Goal: Information Seeking & Learning: Understand process/instructions

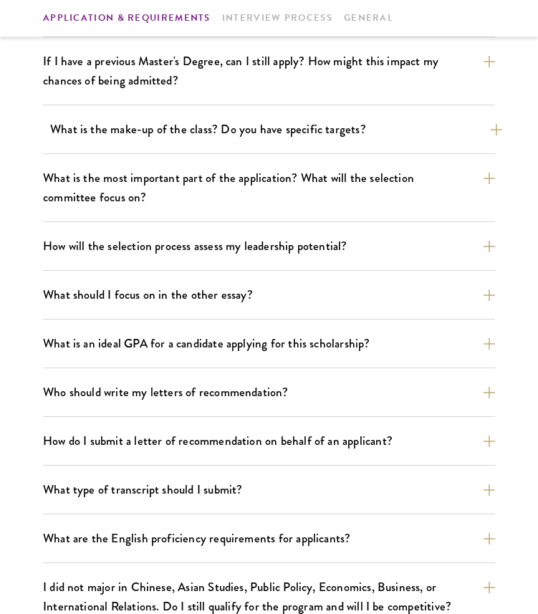
scroll to position [717, 0]
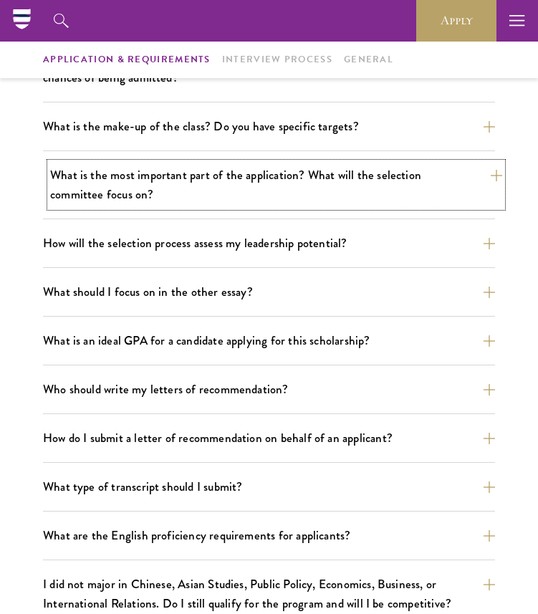
click at [223, 193] on button "What is the most important part of the application? What will the selection com…" at bounding box center [276, 185] width 452 height 44
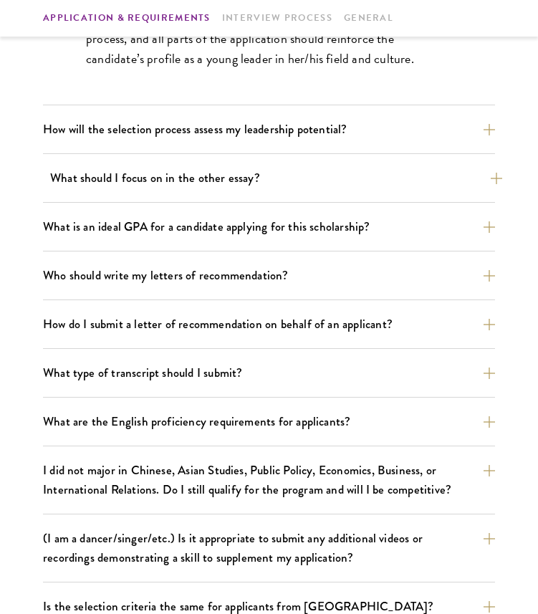
scroll to position [1034, 0]
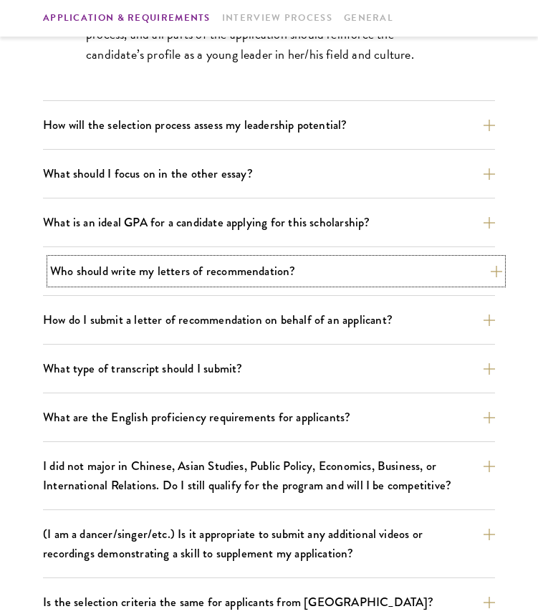
click at [224, 277] on button "Who should write my letters of recommendation?" at bounding box center [276, 271] width 452 height 25
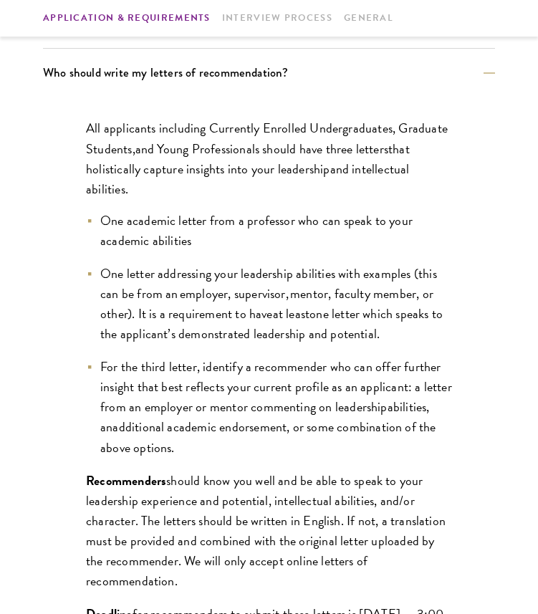
click at [211, 154] on span "and Young Professionals should ha" at bounding box center [223, 148] width 176 height 19
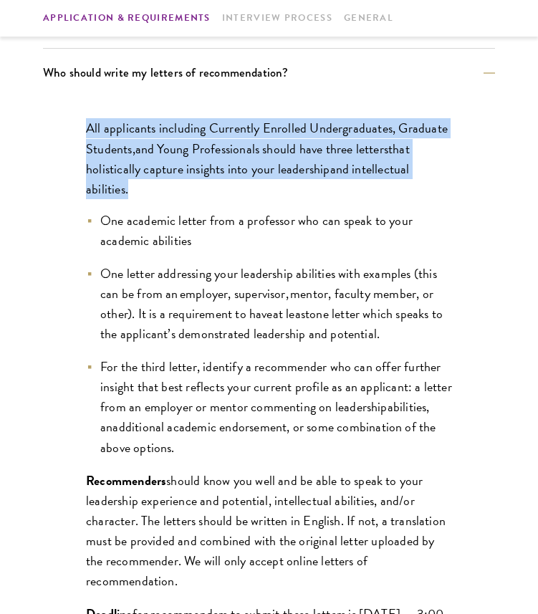
click at [206, 187] on p "All applicants including Currently Enrolled Undergraduates, Graduate Students ,…" at bounding box center [269, 158] width 366 height 80
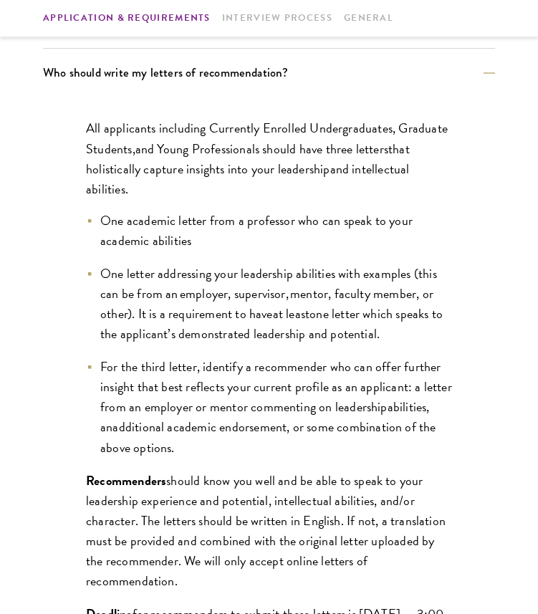
click at [206, 187] on p "All applicants including Currently Enrolled Undergraduates, Graduate Students ,…" at bounding box center [269, 158] width 366 height 80
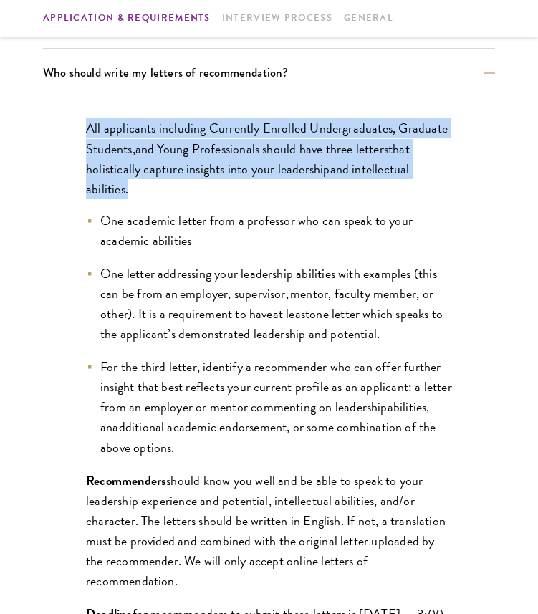
click at [206, 187] on p "All applicants including Currently Enrolled Undergraduates, Graduate Students ,…" at bounding box center [269, 158] width 366 height 80
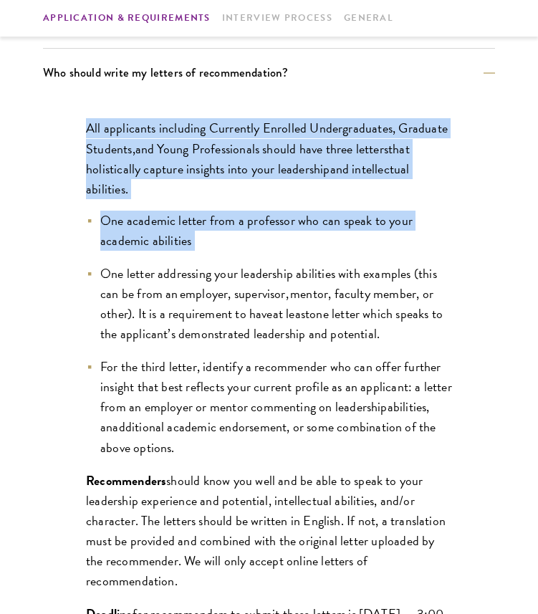
drag, startPoint x: 66, startPoint y: 124, endPoint x: 261, endPoint y: 244, distance: 229.2
click at [261, 244] on div "All applicants including Currently Enrolled Undergraduates, Graduate Students ,…" at bounding box center [269, 429] width 452 height 664
click at [261, 244] on li "One academic letter from a professor who can speak to your academic abilities" at bounding box center [269, 231] width 366 height 40
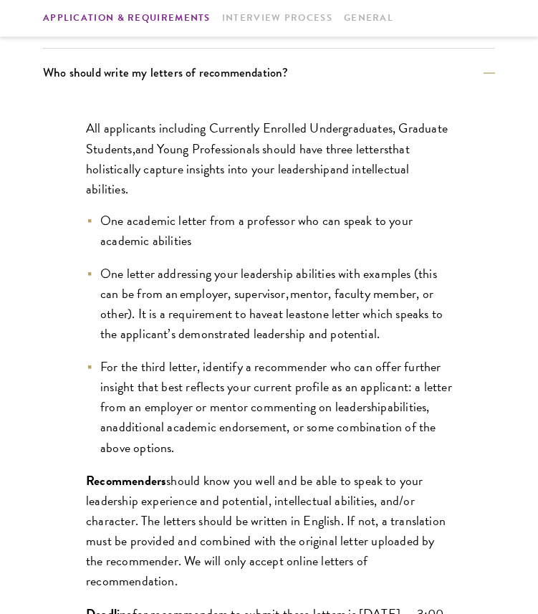
click at [261, 244] on li "One academic letter from a professor who can speak to your academic abilities" at bounding box center [269, 231] width 366 height 40
click at [261, 294] on span "One letter addressing your leadership abilities with examples (this can be from…" at bounding box center [268, 293] width 337 height 59
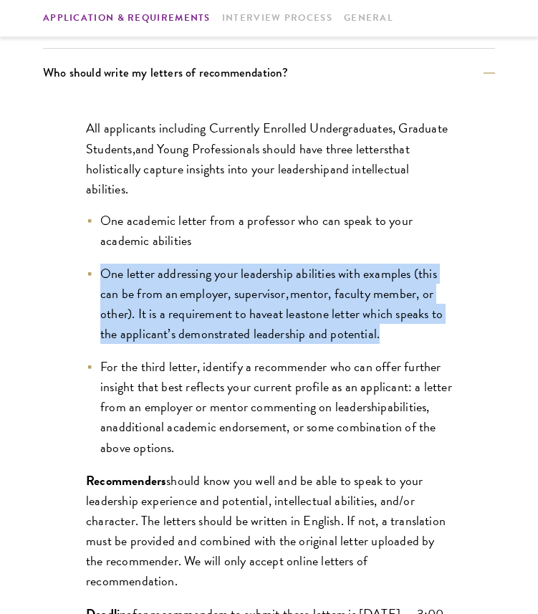
click at [261, 294] on span "One letter addressing your leadership abilities with examples (this can be from…" at bounding box center [268, 293] width 337 height 59
drag, startPoint x: 250, startPoint y: 251, endPoint x: 408, endPoint y: 342, distance: 182.1
click at [409, 342] on ul "One academic letter from a professor who can speak to your academic abilities O…" at bounding box center [269, 334] width 366 height 247
click at [408, 342] on li "One letter addressing your leadership abilities with examples (this can be from…" at bounding box center [269, 304] width 366 height 80
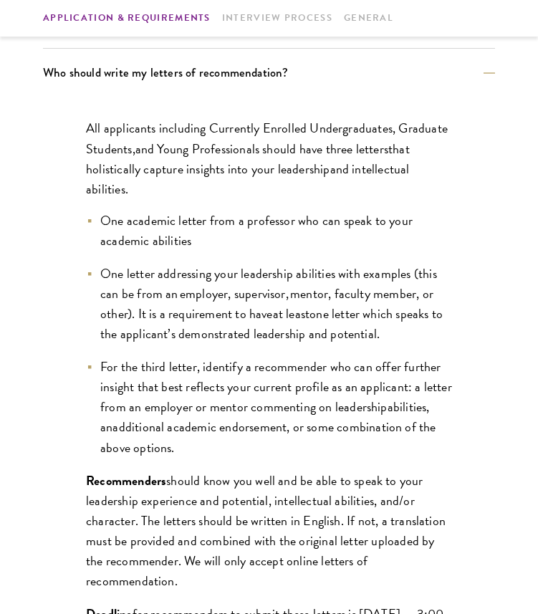
click at [408, 342] on li "One letter addressing your leadership abilities with examples (this can be from…" at bounding box center [269, 304] width 366 height 80
click at [408, 389] on span "For the third letter, identify a recommender who can offer further insight that…" at bounding box center [276, 386] width 352 height 59
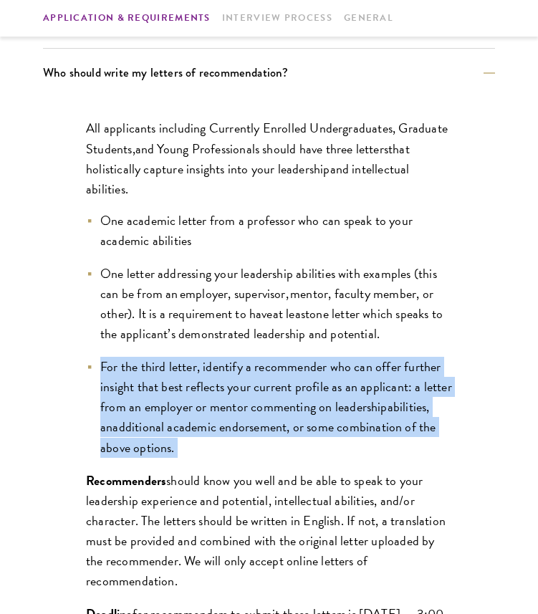
click at [408, 389] on span "For the third letter, identify a recommender who can offer further insight that…" at bounding box center [276, 386] width 352 height 59
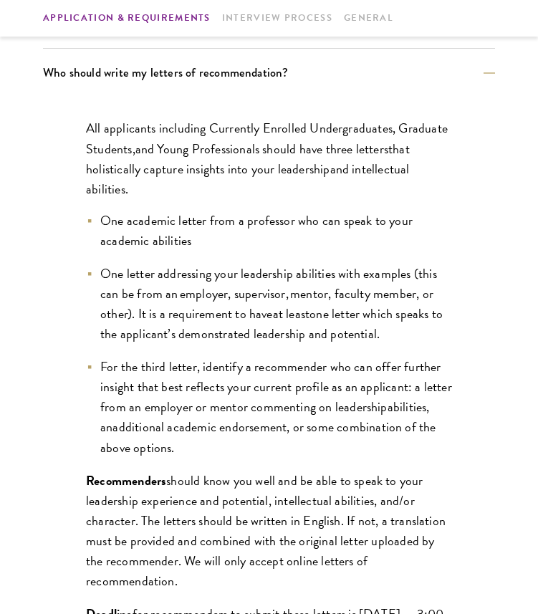
click at [408, 389] on span "For the third letter, identify a recommender who can offer further insight that…" at bounding box center [276, 386] width 352 height 59
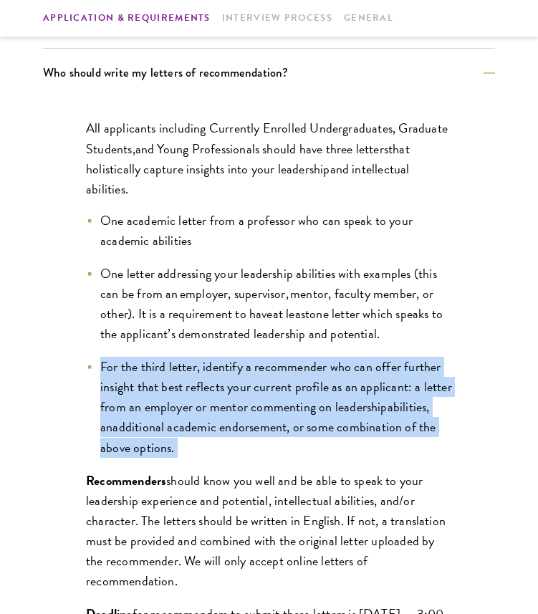
click at [408, 389] on span "For the third letter, identify a recommender who can offer further insight that…" at bounding box center [276, 386] width 352 height 59
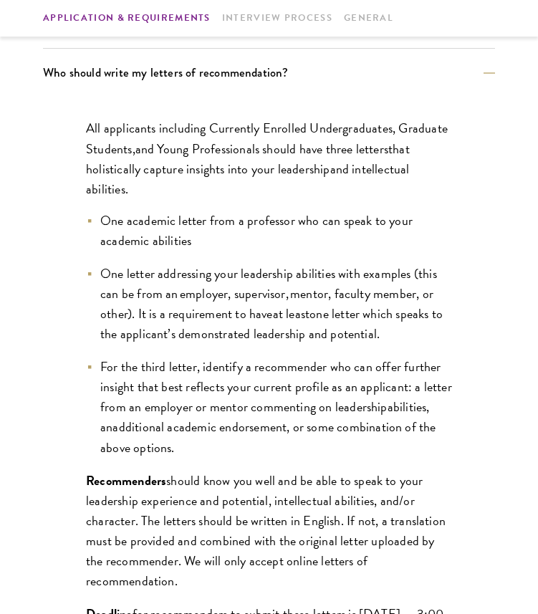
click at [408, 389] on span "For the third letter, identify a recommender who can offer further insight that…" at bounding box center [276, 386] width 352 height 59
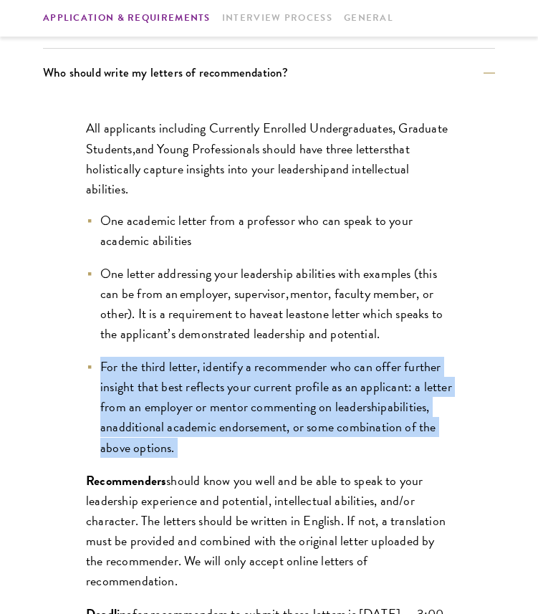
click at [408, 389] on span "For the third letter, identify a recommender who can offer further insight that…" at bounding box center [276, 386] width 352 height 59
drag, startPoint x: 407, startPoint y: 352, endPoint x: 397, endPoint y: 448, distance: 96.6
click at [397, 448] on ul "One academic letter from a professor who can speak to your academic abilities O…" at bounding box center [269, 334] width 366 height 247
click at [397, 447] on li "For the third letter, identify a recommender who can offer further insight that…" at bounding box center [269, 407] width 366 height 100
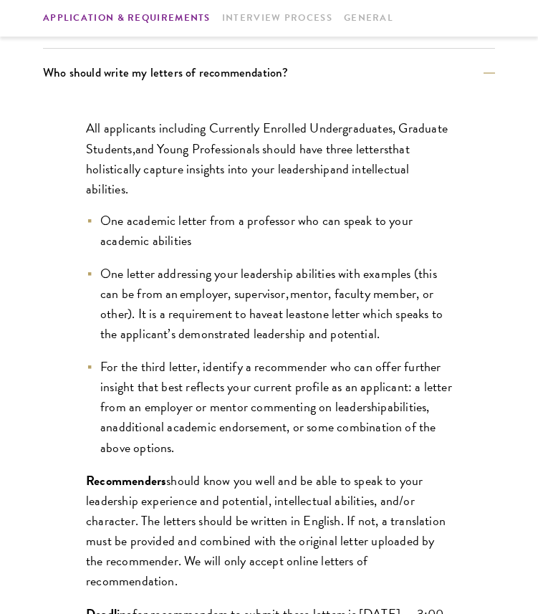
click at [397, 447] on li "For the third letter, identify a recommender who can offer further insight that…" at bounding box center [269, 407] width 366 height 100
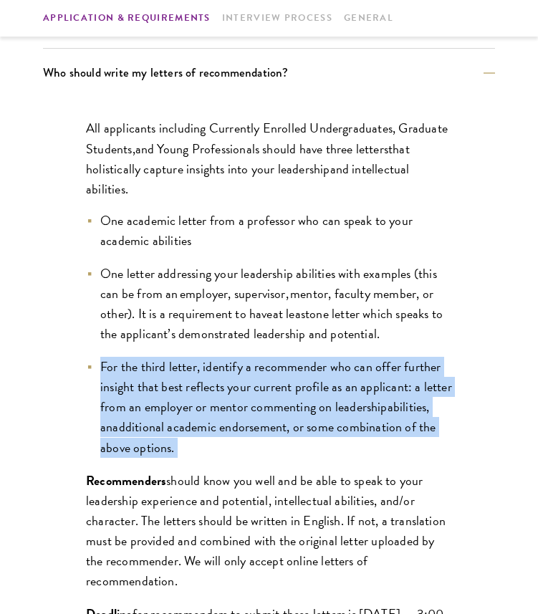
click at [392, 395] on span "For the third letter, identify a recommender who can offer further insight that…" at bounding box center [276, 386] width 352 height 59
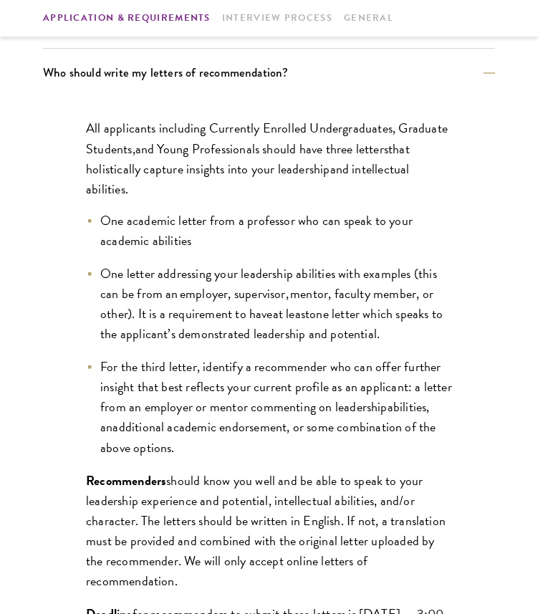
click at [392, 395] on span "For the third letter, identify a recommender who can offer further insight that…" at bounding box center [276, 386] width 352 height 59
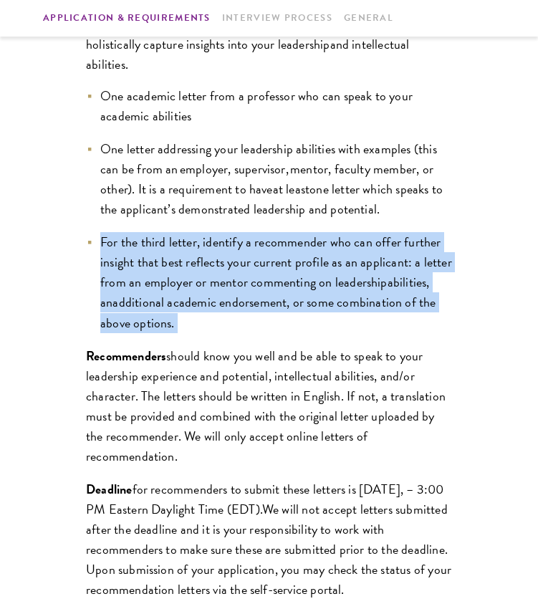
scroll to position [1171, 0]
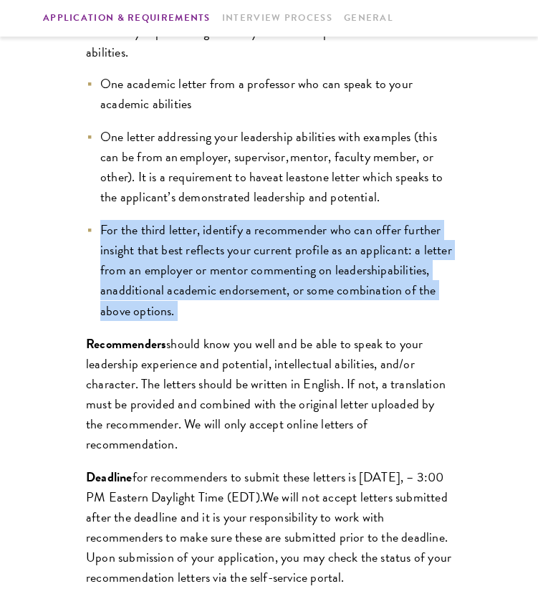
click at [392, 395] on span "should know you well and be able to speak to your leadership experience and pot…" at bounding box center [266, 394] width 360 height 120
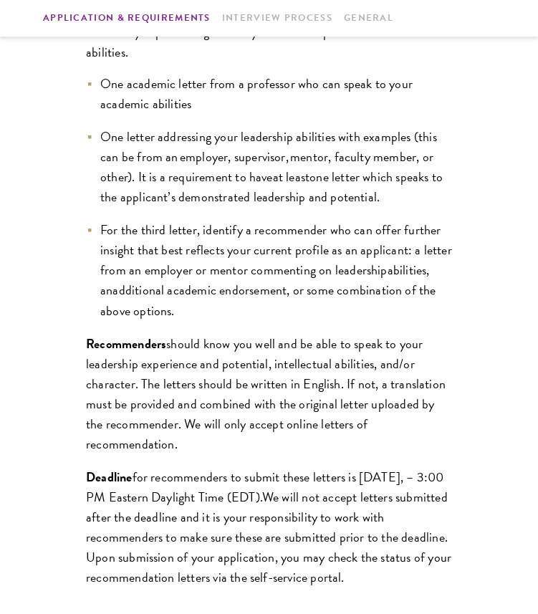
click at [392, 395] on span "should know you well and be able to speak to your leadership experience and pot…" at bounding box center [266, 394] width 360 height 120
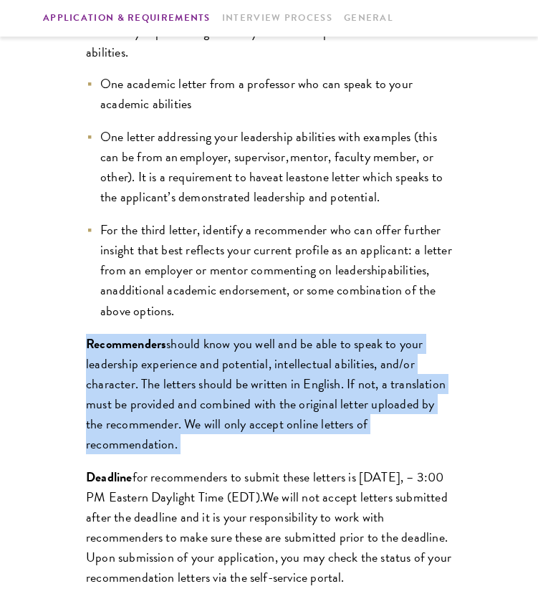
click at [392, 395] on span "should know you well and be able to speak to your leadership experience and pot…" at bounding box center [266, 394] width 360 height 120
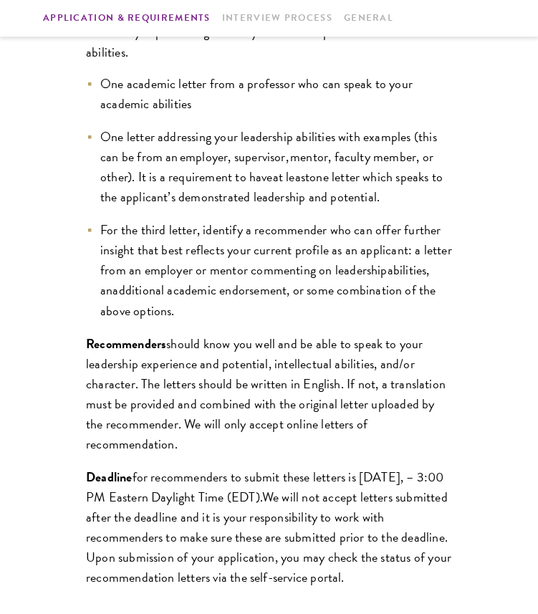
click at [392, 395] on span "should know you well and be able to speak to your leadership experience and pot…" at bounding box center [266, 394] width 360 height 120
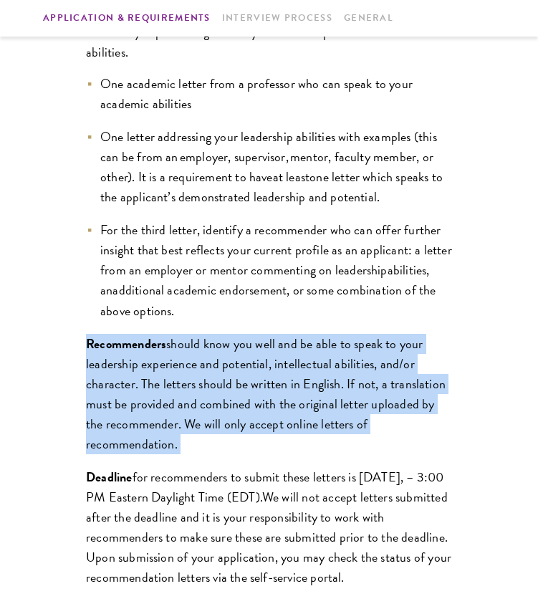
click at [392, 395] on span "should know you well and be able to speak to your leadership experience and pot…" at bounding box center [266, 394] width 360 height 120
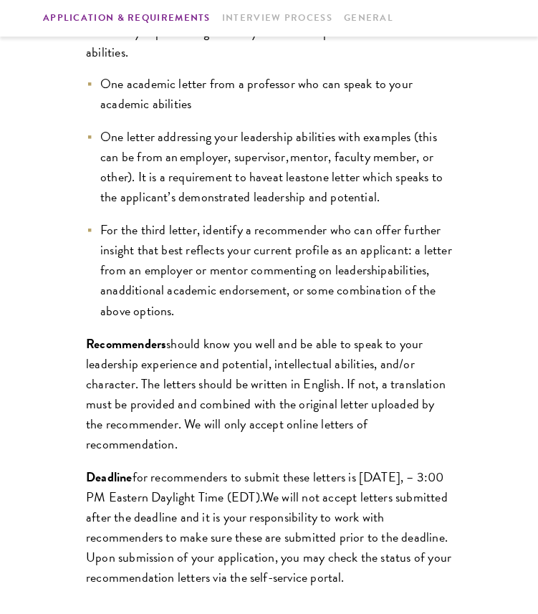
click at [392, 395] on span "should know you well and be able to speak to your leadership experience and pot…" at bounding box center [266, 394] width 360 height 120
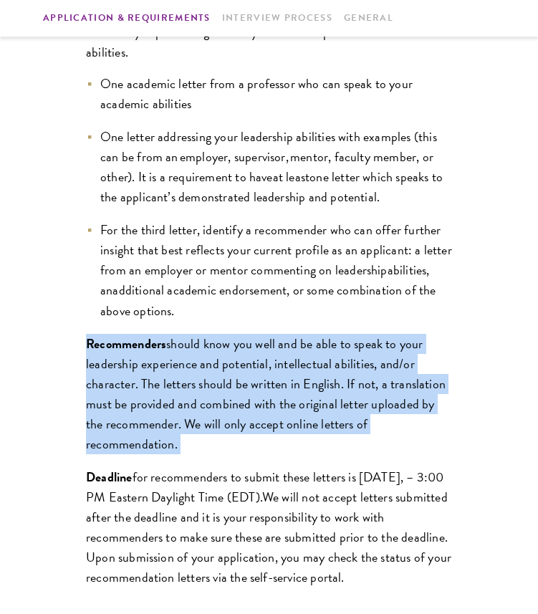
click at [392, 395] on span "should know you well and be able to speak to your leadership experience and pot…" at bounding box center [266, 394] width 360 height 120
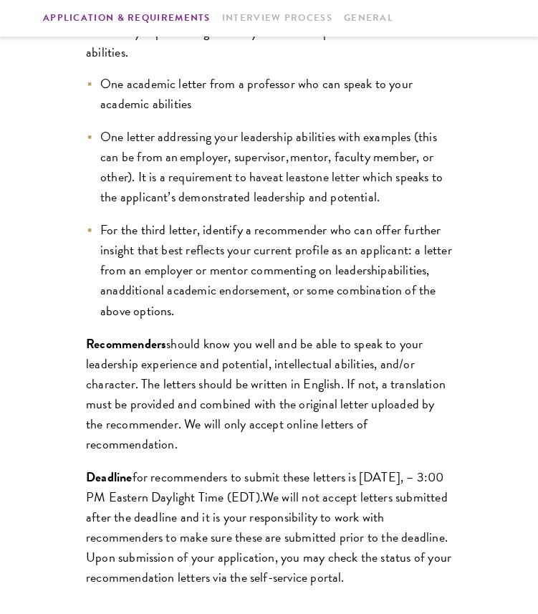
click at [392, 395] on span "should know you well and be able to speak to your leadership experience and pot…" at bounding box center [266, 394] width 360 height 120
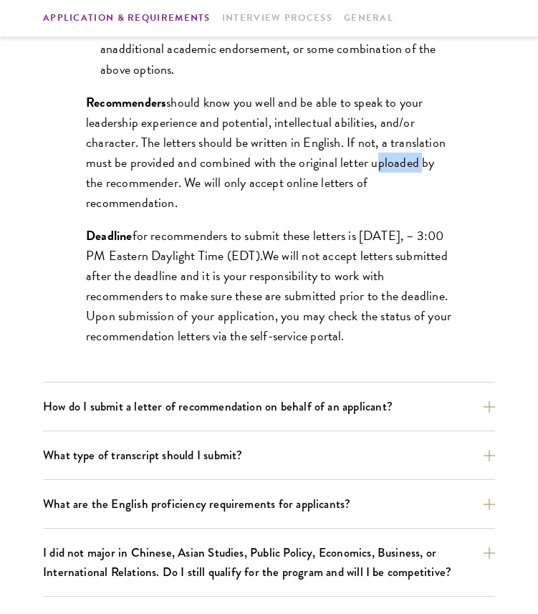
scroll to position [1466, 0]
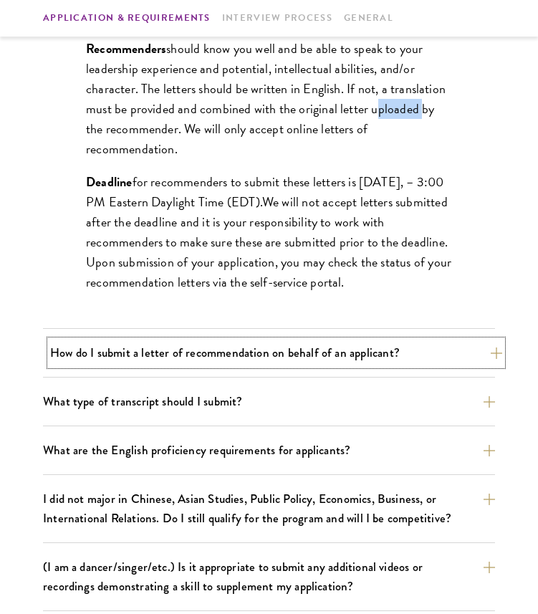
click at [400, 358] on button "How do I submit a letter of recommendation on behalf of an applicant?" at bounding box center [276, 353] width 452 height 25
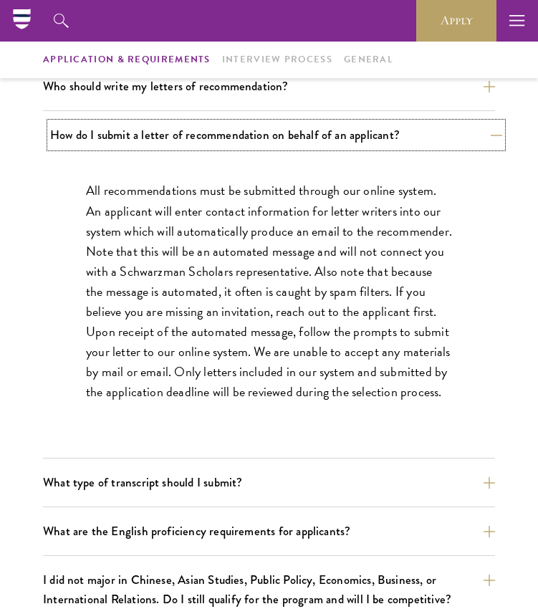
scroll to position [1008, 0]
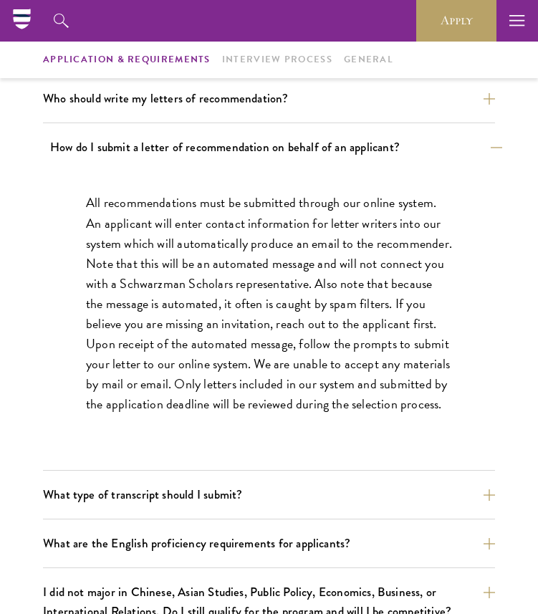
click at [400, 358] on p "All recommendations must be submitted through our online system. An applicant w…" at bounding box center [269, 304] width 366 height 222
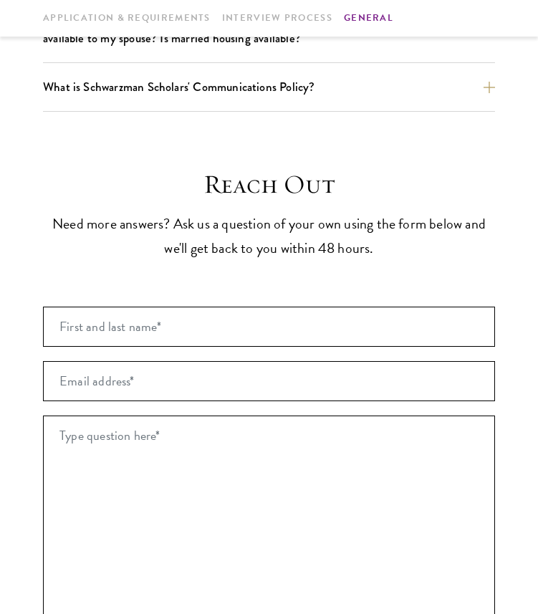
scroll to position [2885, 0]
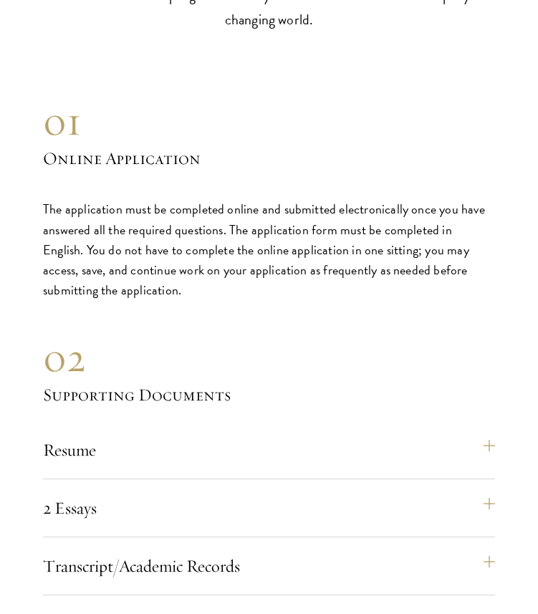
scroll to position [5010, 0]
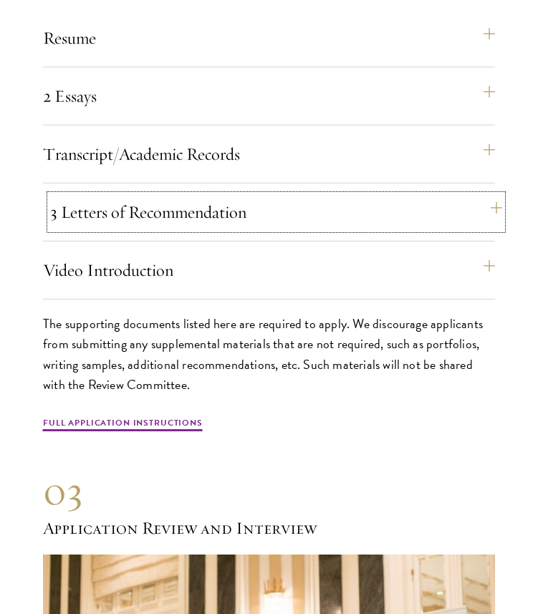
click at [287, 205] on button "3 Letters of Recommendation" at bounding box center [276, 212] width 452 height 34
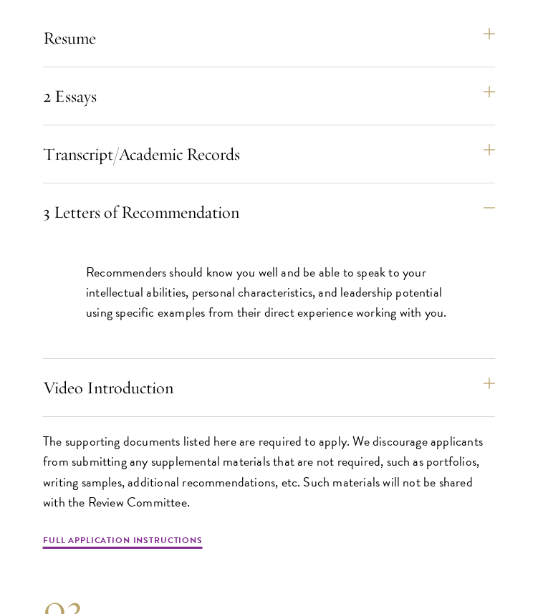
click at [279, 288] on p "Recommenders should know you well and be able to speak to your intellectual abi…" at bounding box center [269, 292] width 366 height 60
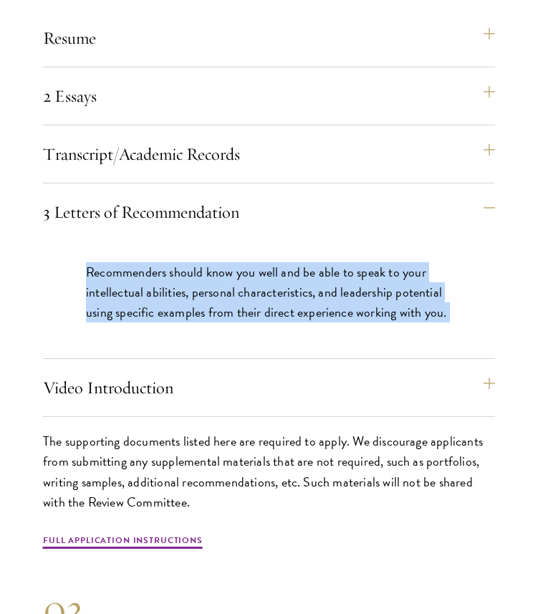
click at [279, 288] on p "Recommenders should know you well and be able to speak to your intellectual abi…" at bounding box center [269, 292] width 366 height 60
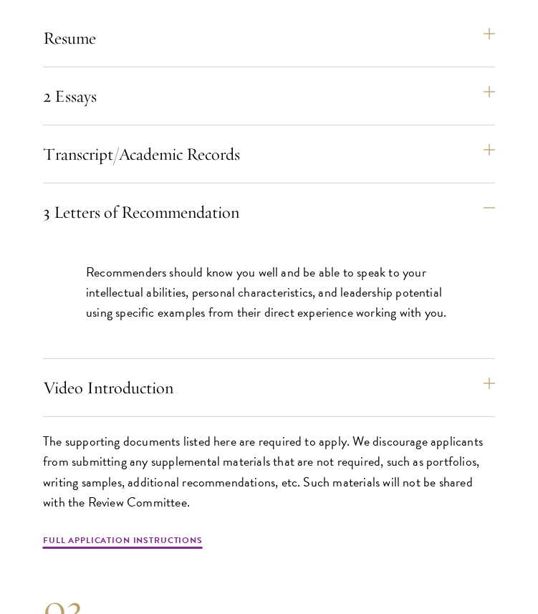
click at [279, 288] on p "Recommenders should know you well and be able to speak to your intellectual abi…" at bounding box center [269, 292] width 366 height 60
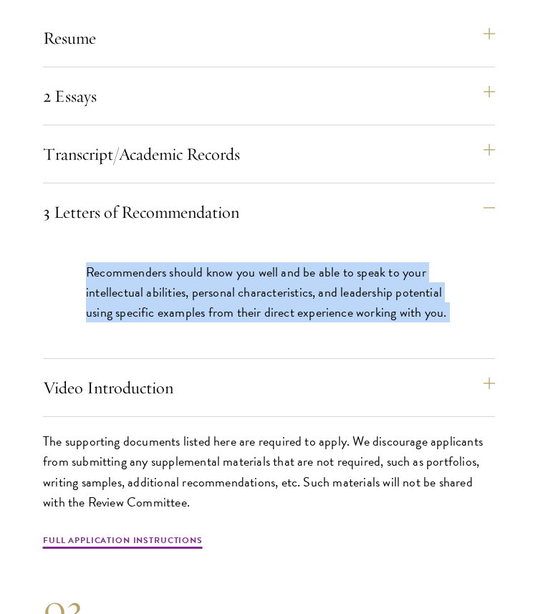
click at [279, 288] on p "Recommenders should know you well and be able to speak to your intellectual abi…" at bounding box center [269, 292] width 366 height 60
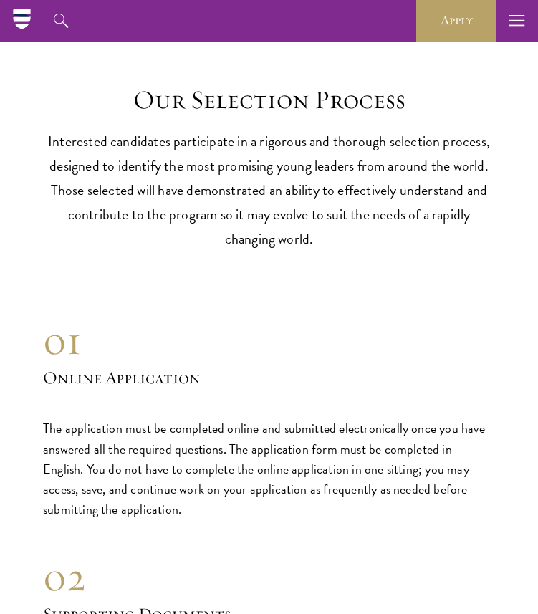
scroll to position [4262, 0]
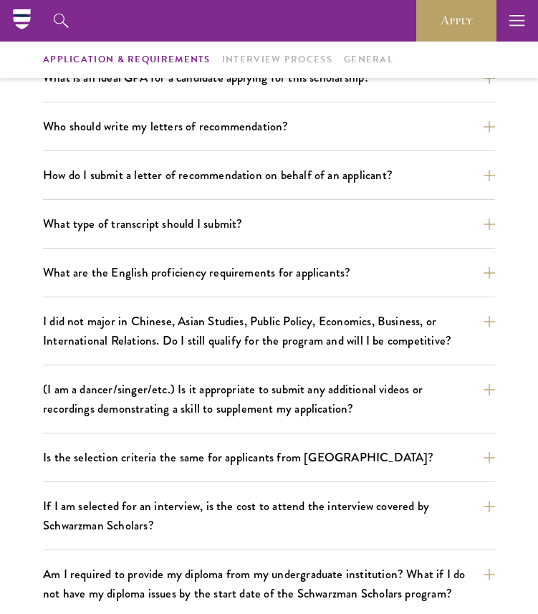
scroll to position [958, 0]
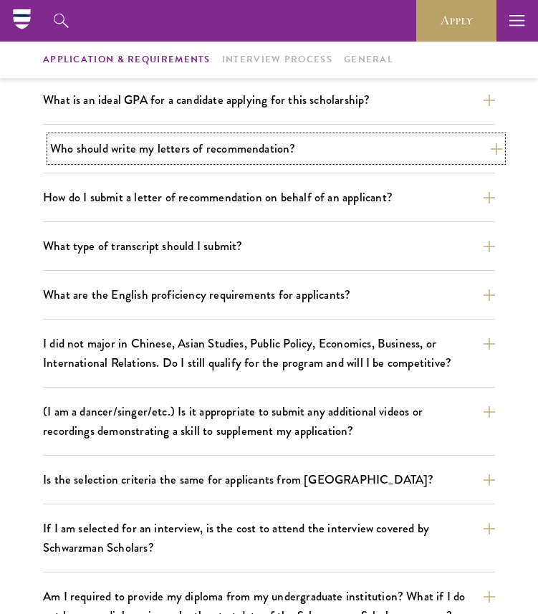
click at [197, 156] on button "Who should write my letters of recommendation?" at bounding box center [276, 148] width 452 height 25
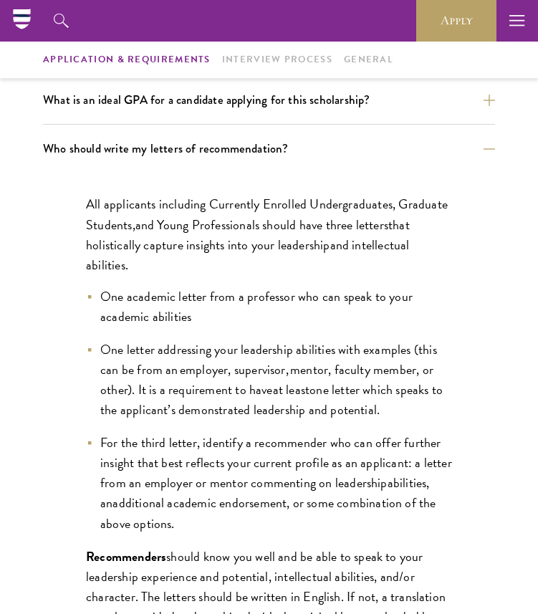
click at [235, 381] on span "One letter addressing your leadership abilities with examples (this can be from…" at bounding box center [268, 369] width 337 height 59
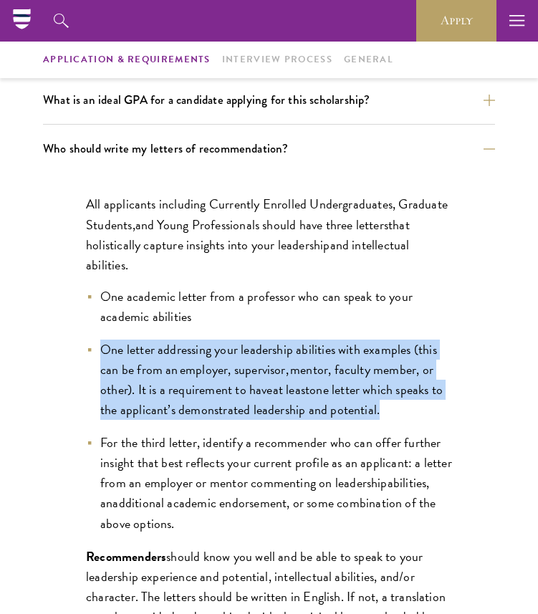
click at [260, 451] on span "For the third letter, identify a recommender who can offer further insight that…" at bounding box center [276, 462] width 352 height 59
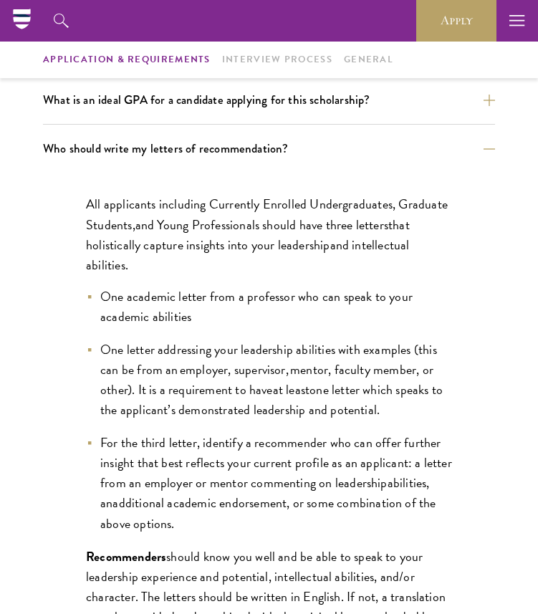
click at [260, 451] on span "For the third letter, identify a recommender who can offer further insight that…" at bounding box center [276, 462] width 352 height 59
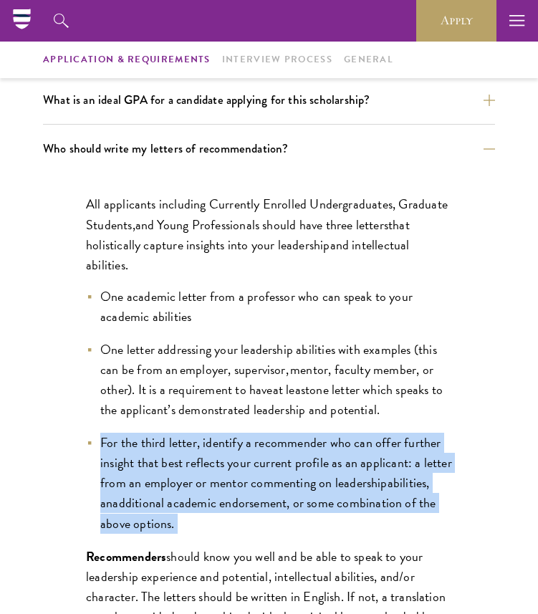
click at [267, 468] on span "For the third letter, identify a recommender who can offer further insight that…" at bounding box center [276, 462] width 352 height 59
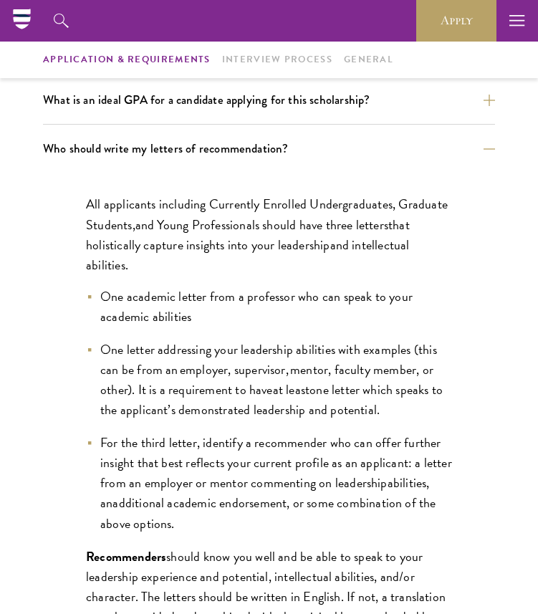
click at [267, 468] on span "For the third letter, identify a recommender who can offer further insight that…" at bounding box center [276, 462] width 352 height 59
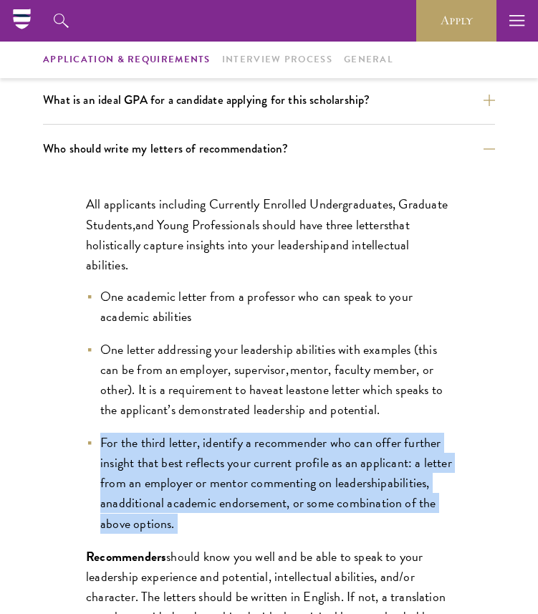
click at [267, 468] on span "For the third letter, identify a recommender who can offer further insight that…" at bounding box center [276, 462] width 352 height 59
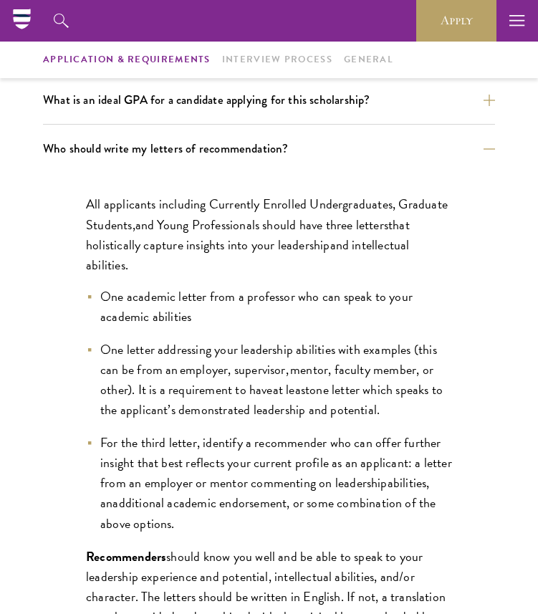
click at [255, 338] on ul "One academic letter from a professor who can speak to your academic abilities O…" at bounding box center [269, 410] width 366 height 247
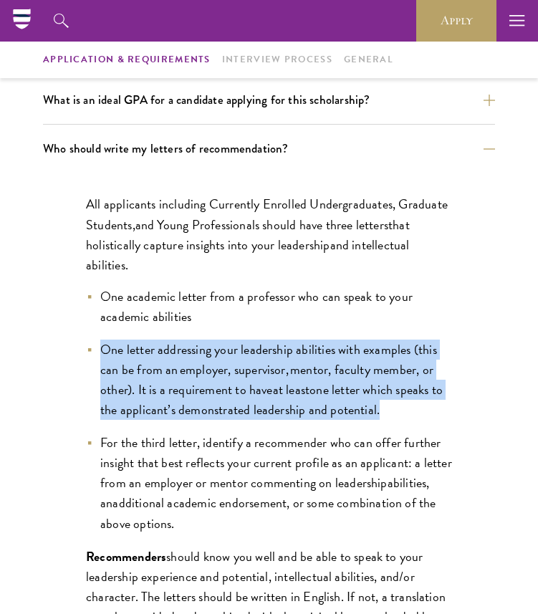
click at [255, 338] on ul "One academic letter from a professor who can speak to your academic abilities O…" at bounding box center [269, 410] width 366 height 247
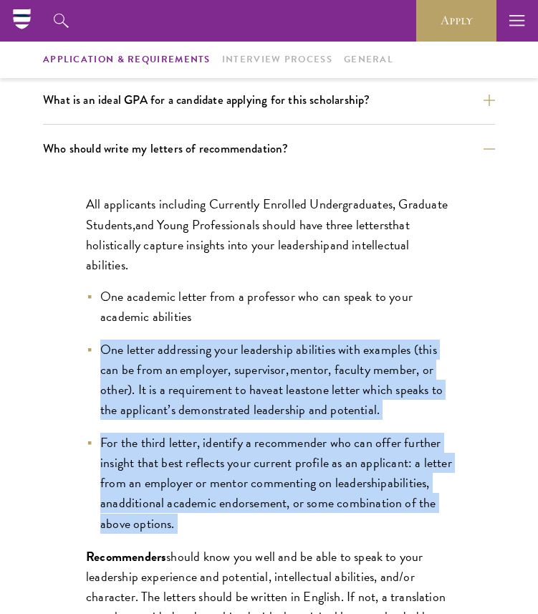
drag, startPoint x: 258, startPoint y: 323, endPoint x: 255, endPoint y: 532, distance: 208.6
click at [255, 532] on ul "One academic letter from a professor who can speak to your academic abilities O…" at bounding box center [269, 410] width 366 height 247
click at [254, 530] on li "For the third letter, identify a recommender who can offer further insight that…" at bounding box center [269, 483] width 366 height 100
